Goal: Navigation & Orientation: Understand site structure

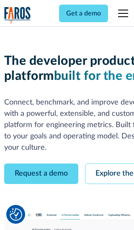
scroll to position [48, 0]
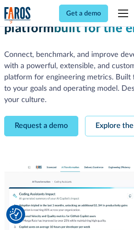
click at [41, 116] on link "Request a demo" at bounding box center [41, 126] width 74 height 20
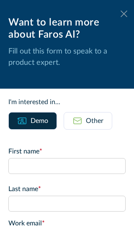
click at [124, 14] on icon at bounding box center [123, 13] width 7 height 6
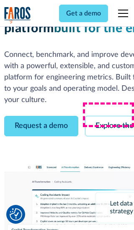
click at [109, 116] on link "Explore the platform" at bounding box center [129, 126] width 89 height 20
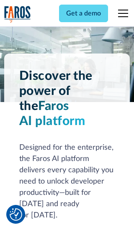
scroll to position [6272, 0]
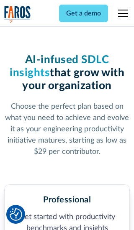
scroll to position [1294, 0]
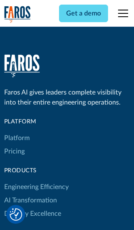
click at [16, 131] on link "Platform" at bounding box center [16, 137] width 25 height 13
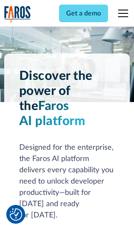
scroll to position [6540, 0]
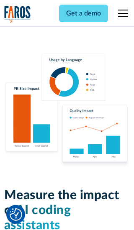
scroll to position [5161, 0]
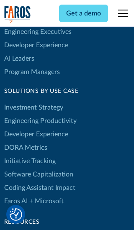
click at [25, 141] on link "DORA Metrics" at bounding box center [25, 147] width 43 height 13
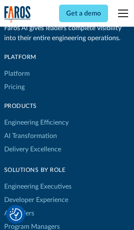
scroll to position [3656, 0]
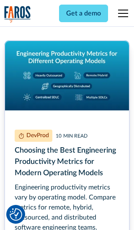
scroll to position [3783, 0]
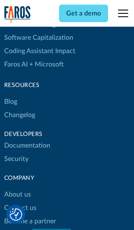
click at [19, 115] on link "Changelog" at bounding box center [19, 114] width 31 height 13
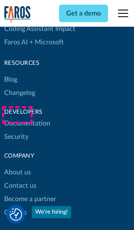
scroll to position [10085, 0]
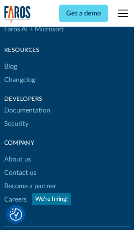
click at [17, 152] on link "About us" at bounding box center [17, 158] width 27 height 13
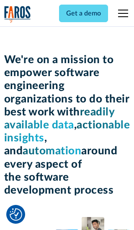
scroll to position [2879, 0]
